Goal: Navigation & Orientation: Find specific page/section

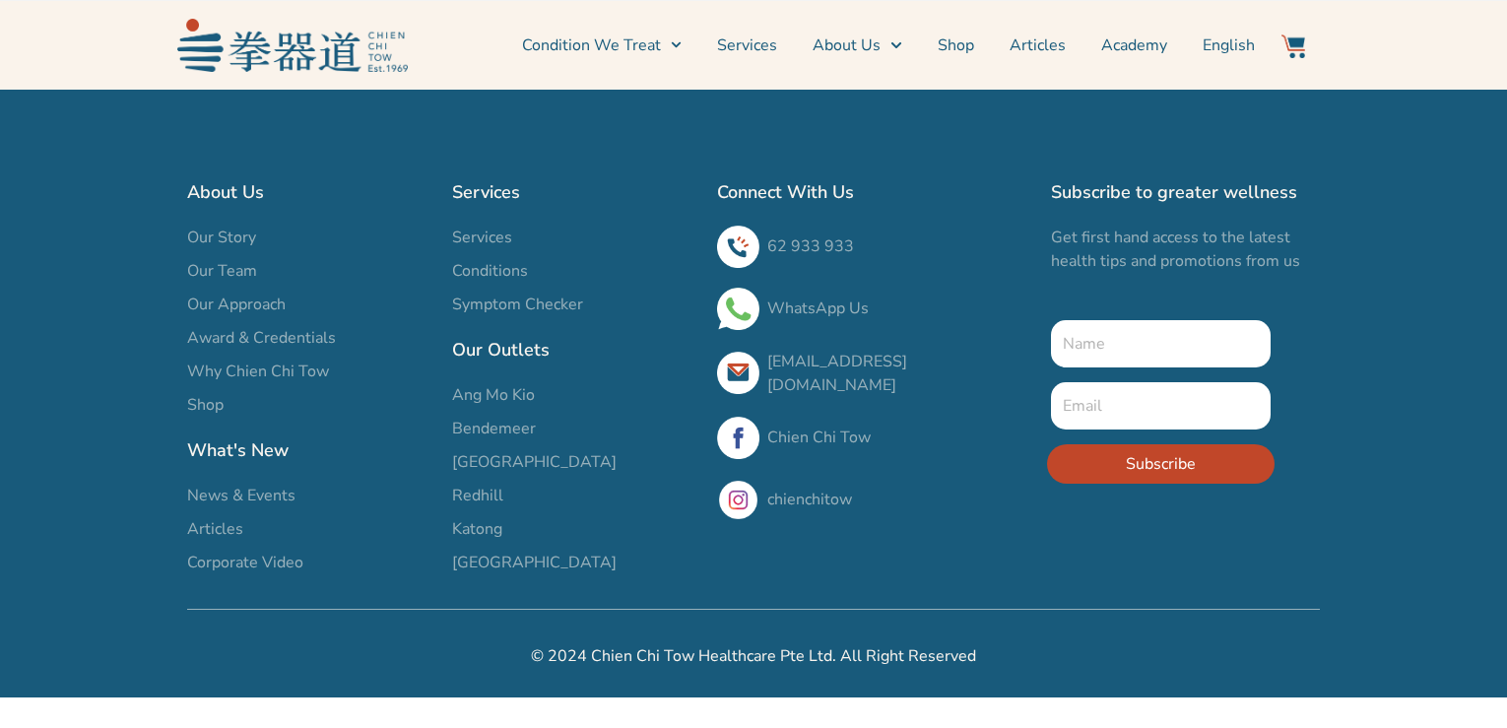
click at [500, 229] on span "Services" at bounding box center [482, 238] width 60 height 24
click at [493, 240] on span "Services" at bounding box center [482, 238] width 60 height 24
click at [768, 50] on link "Services" at bounding box center [747, 45] width 60 height 49
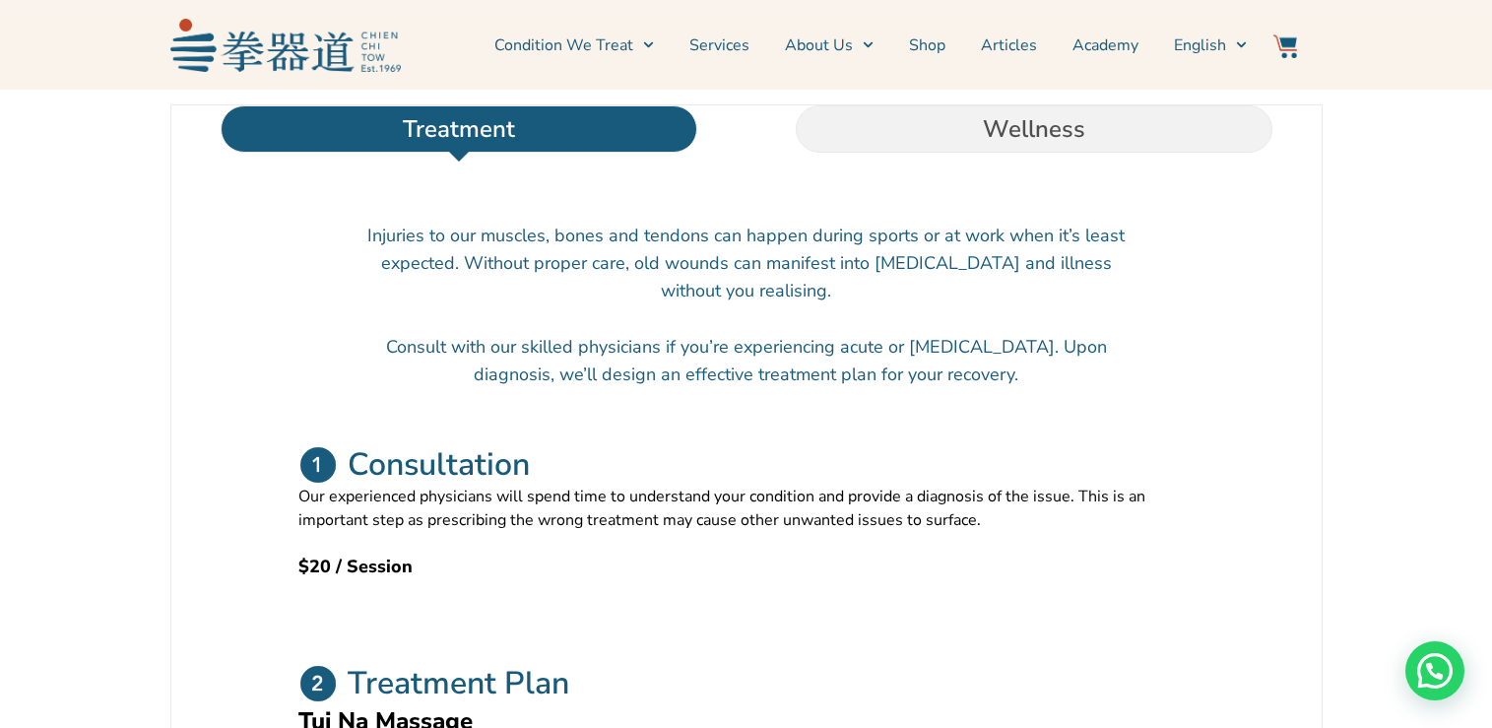
scroll to position [693, 0]
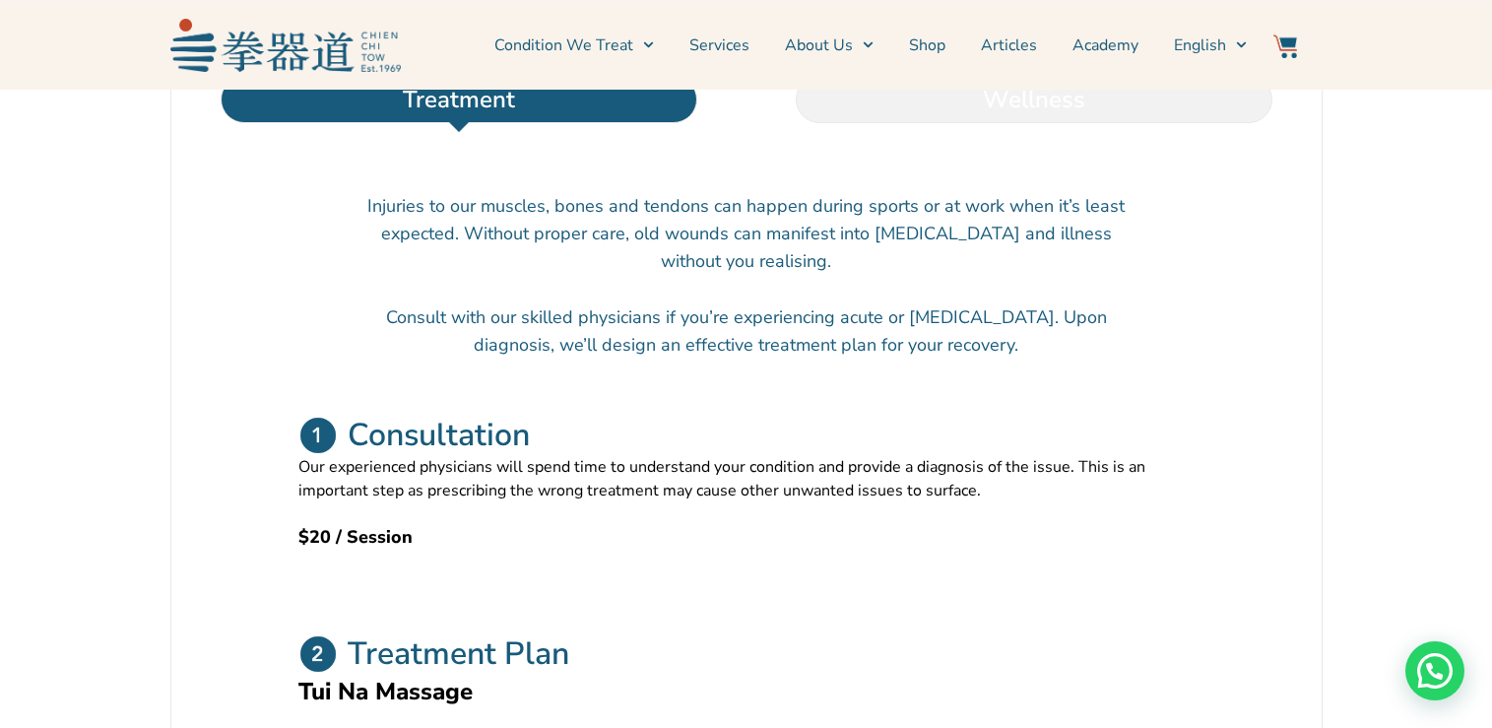
click at [898, 123] on li "Wellness" at bounding box center [1034, 99] width 575 height 47
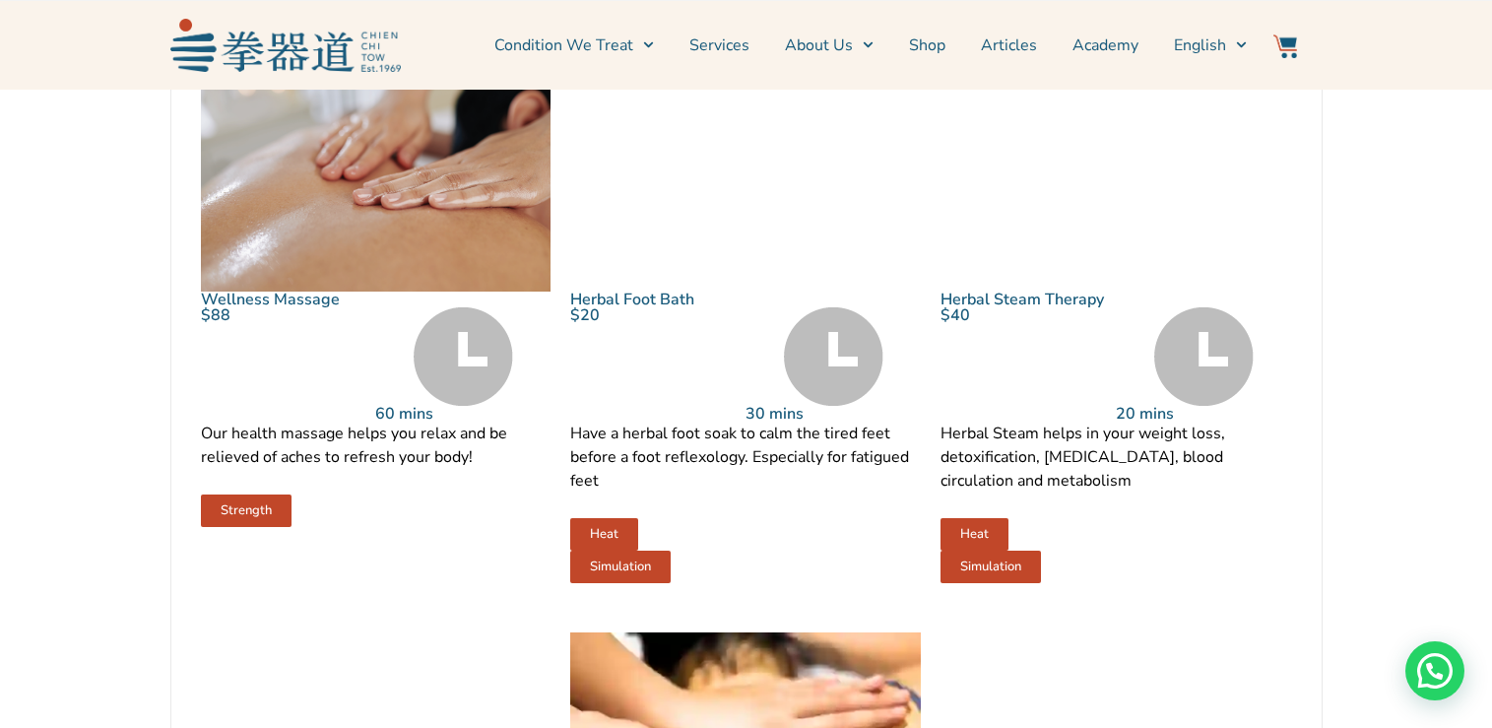
scroll to position [1024, 0]
